Goal: Communication & Community: Answer question/provide support

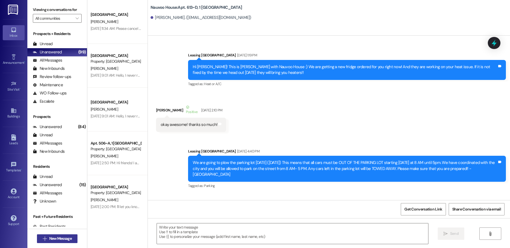
scroll to position [9784, 0]
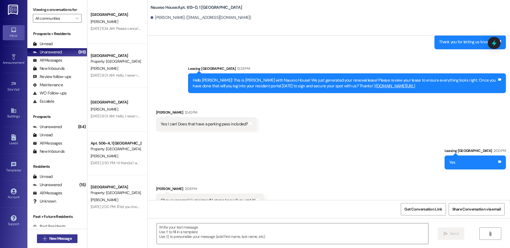
click at [72, 234] on button " New Message" at bounding box center [57, 238] width 40 height 9
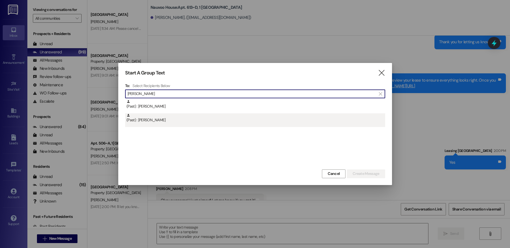
type input "[PERSON_NAME]"
click at [170, 122] on div "(Past) : [PERSON_NAME]" at bounding box center [255, 118] width 259 height 10
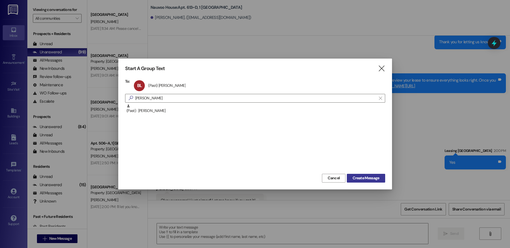
click at [360, 176] on span "Create Message" at bounding box center [365, 178] width 27 height 6
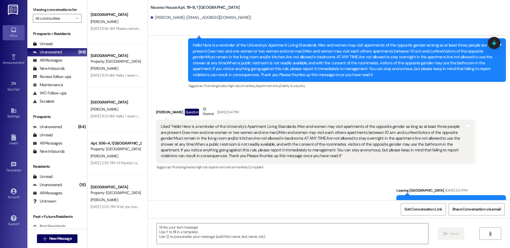
scroll to position [6139, 0]
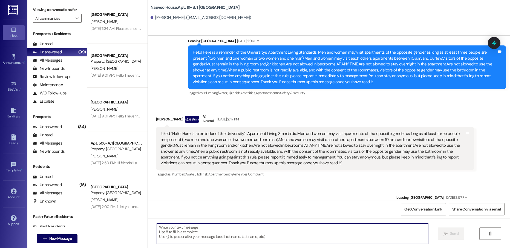
click at [190, 234] on textarea at bounding box center [292, 233] width 271 height 21
paste textarea "We just generated that renewal lease! Will you log into your resident portal [D…"
type textarea "We just generated that renewal lease! Will you log into your resident portal [D…"
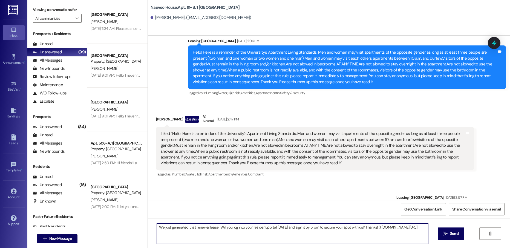
drag, startPoint x: 218, startPoint y: 233, endPoint x: 143, endPoint y: 223, distance: 75.9
click at [143, 223] on div "[GEOGRAPHIC_DATA] Prospect [PERSON_NAME] [DATE] 11:34 AM: Please cancel my appl…" at bounding box center [298, 124] width 422 height 248
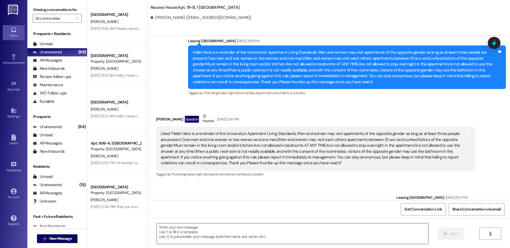
click at [162, 229] on textarea at bounding box center [292, 233] width 271 height 21
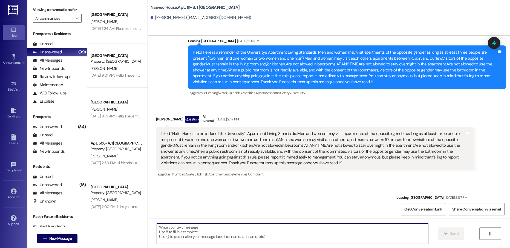
paste textarea "We just generated your renewal lease! Please review your lease to ensure everyt…"
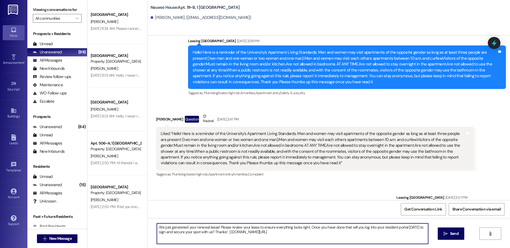
click at [157, 227] on textarea "We just generated your renewal lease! Please review your lease to ensure everyt…" at bounding box center [292, 233] width 271 height 21
type textarea "Hello [PERSON_NAME], this is [PERSON_NAME] with Nauvoo House! We just generated…"
